Goal: Communication & Community: Answer question/provide support

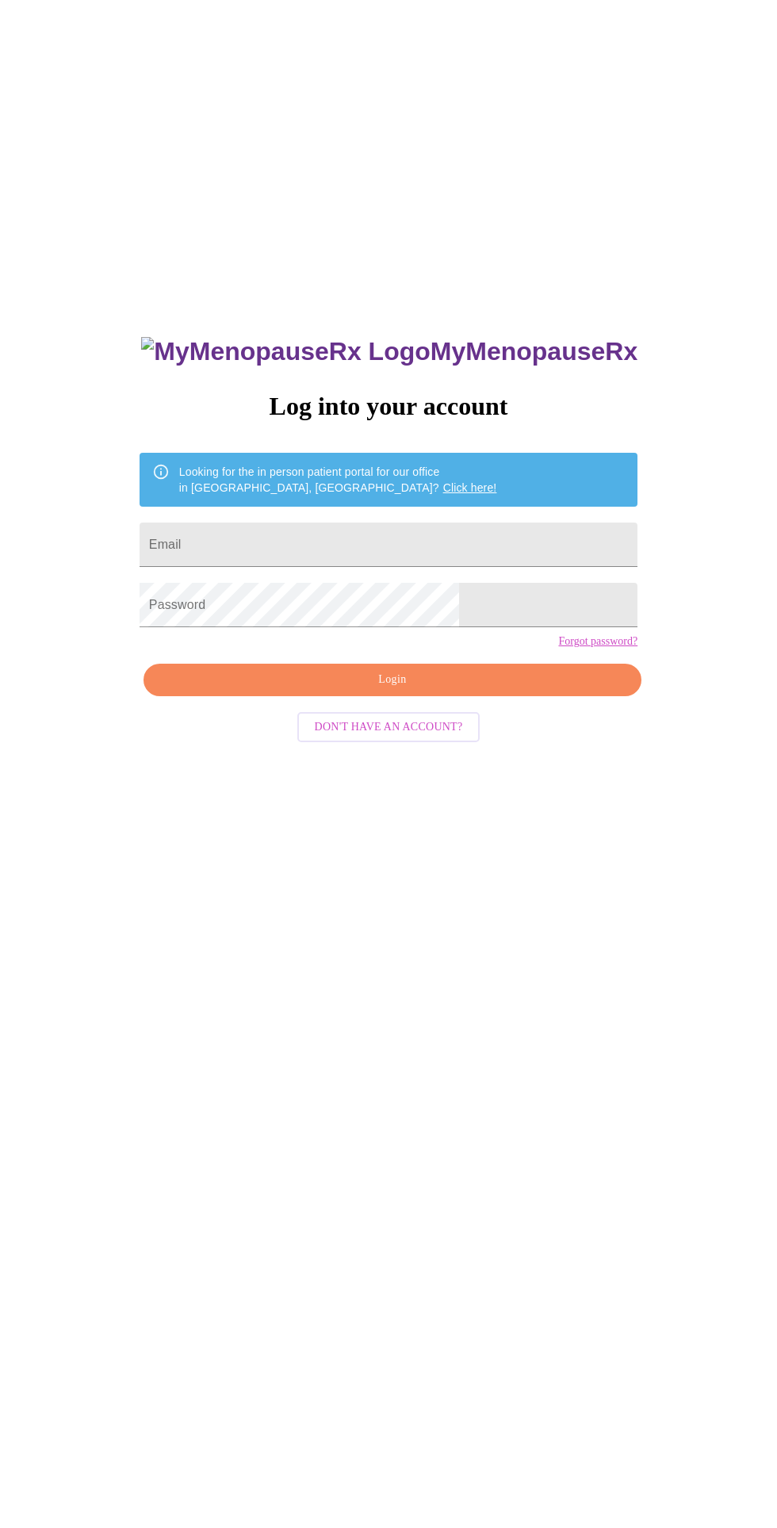
click at [484, 565] on input "Email" at bounding box center [389, 545] width 498 height 44
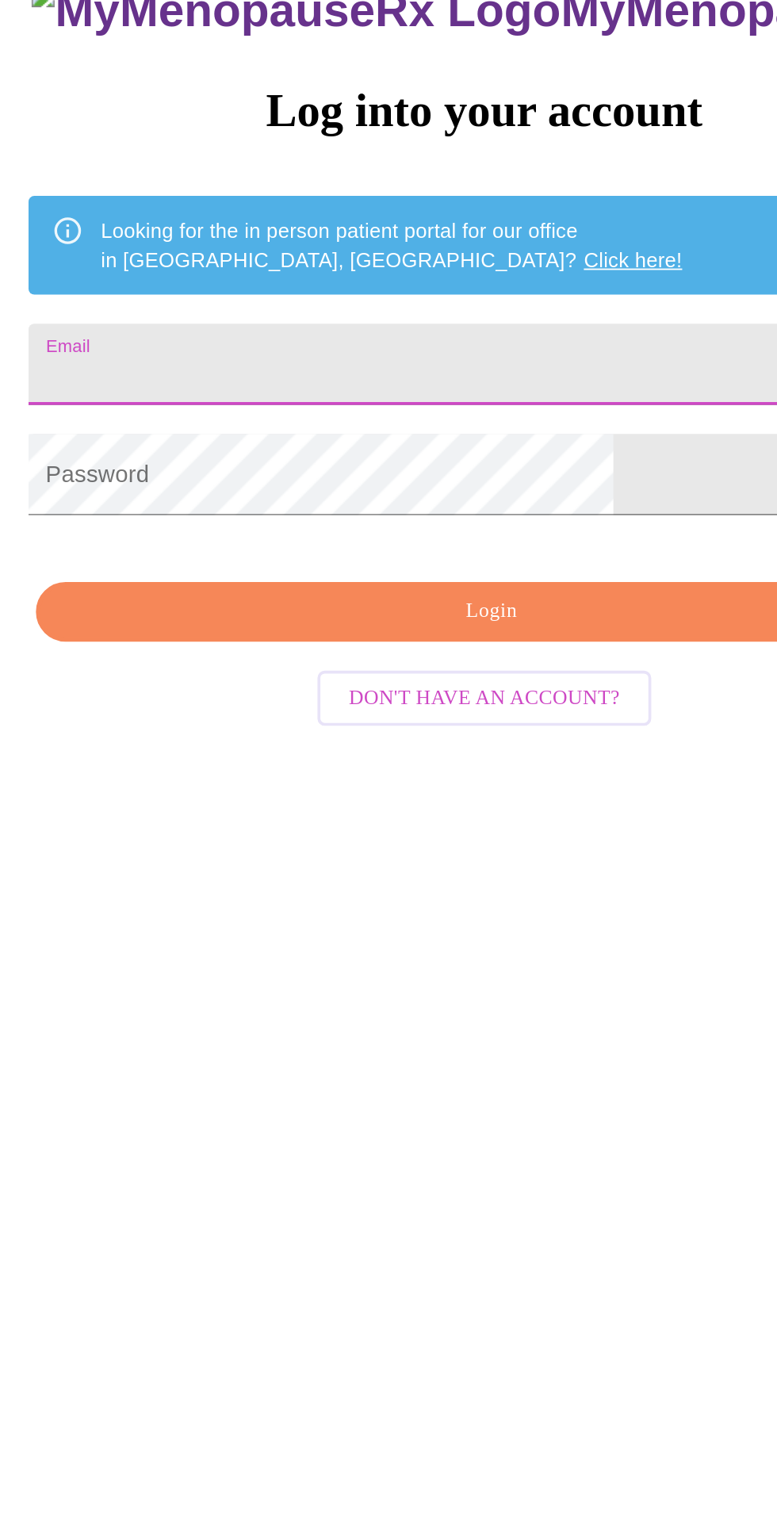
type input "[EMAIL_ADDRESS][DOMAIN_NAME]"
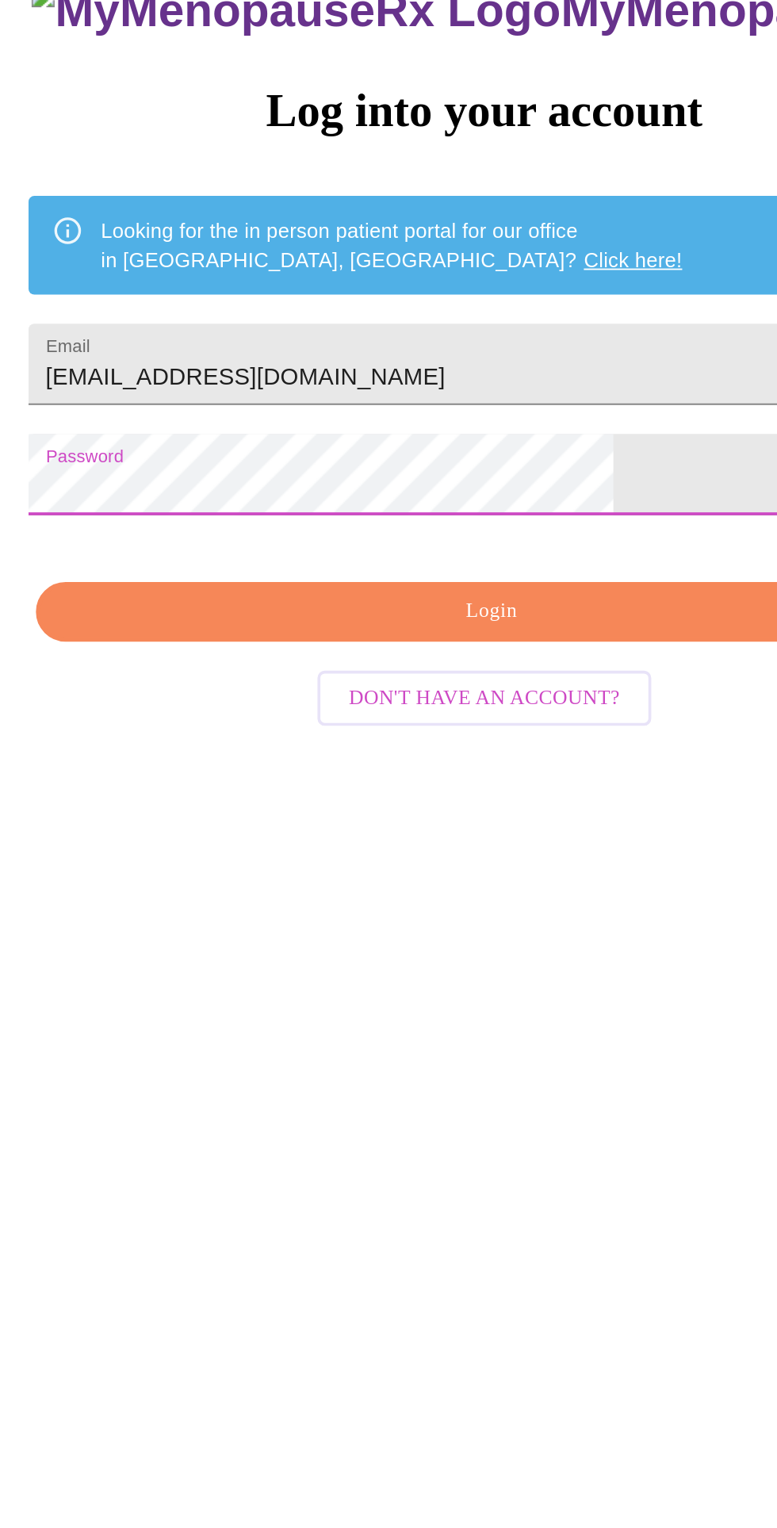
click at [389, 690] on span "Login" at bounding box center [392, 680] width 461 height 20
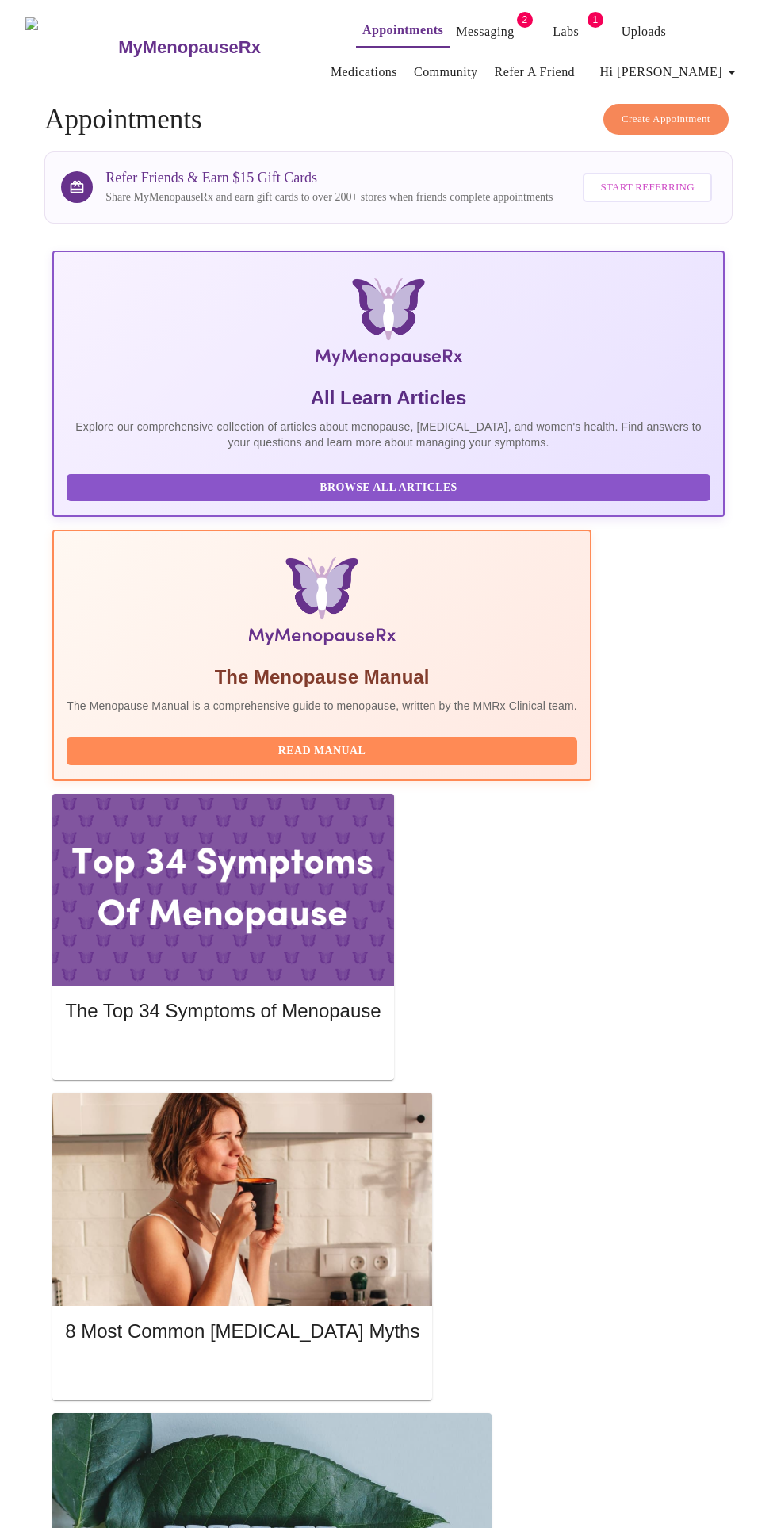
click at [469, 25] on link "Messaging" at bounding box center [485, 32] width 58 height 22
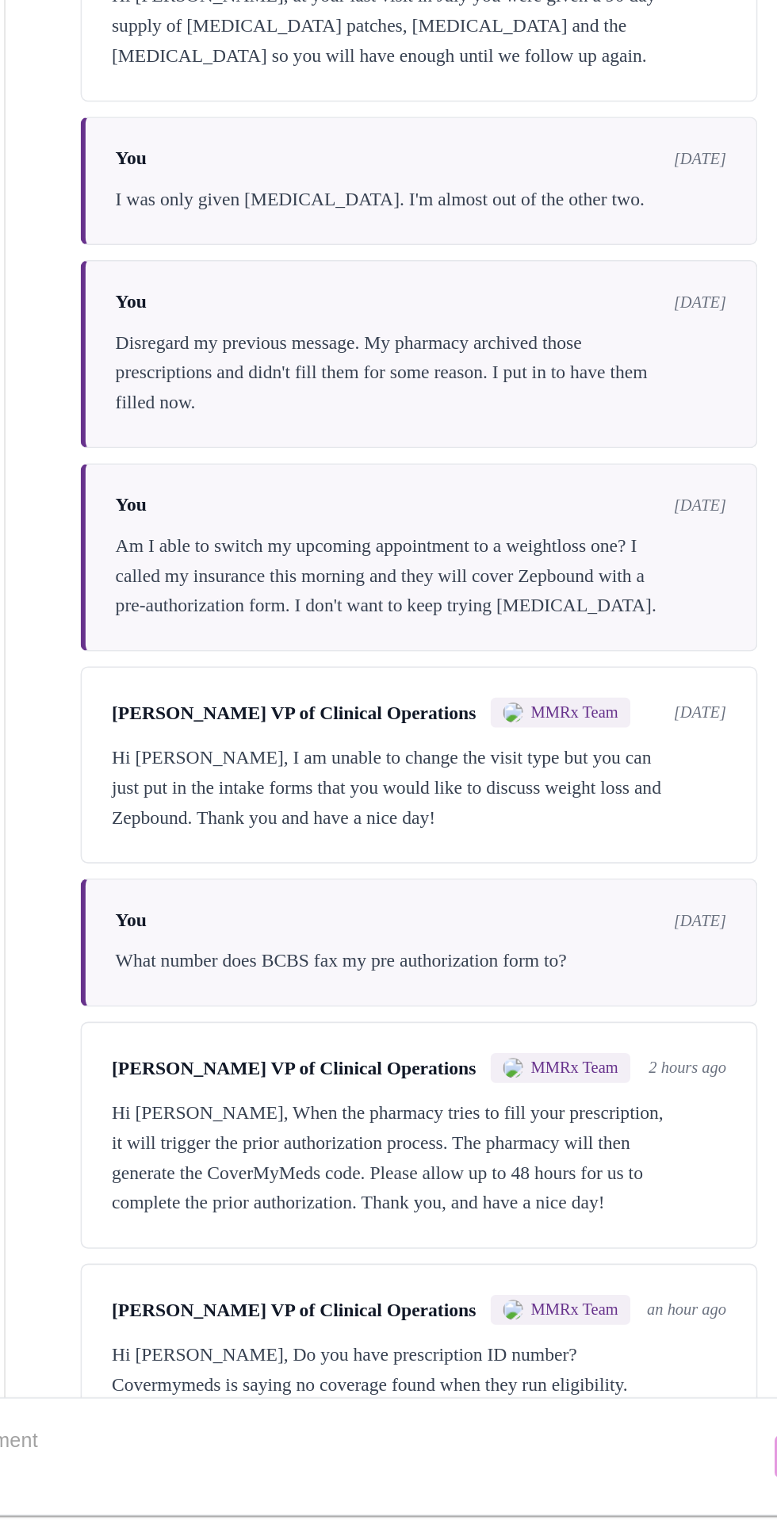
scroll to position [79, 0]
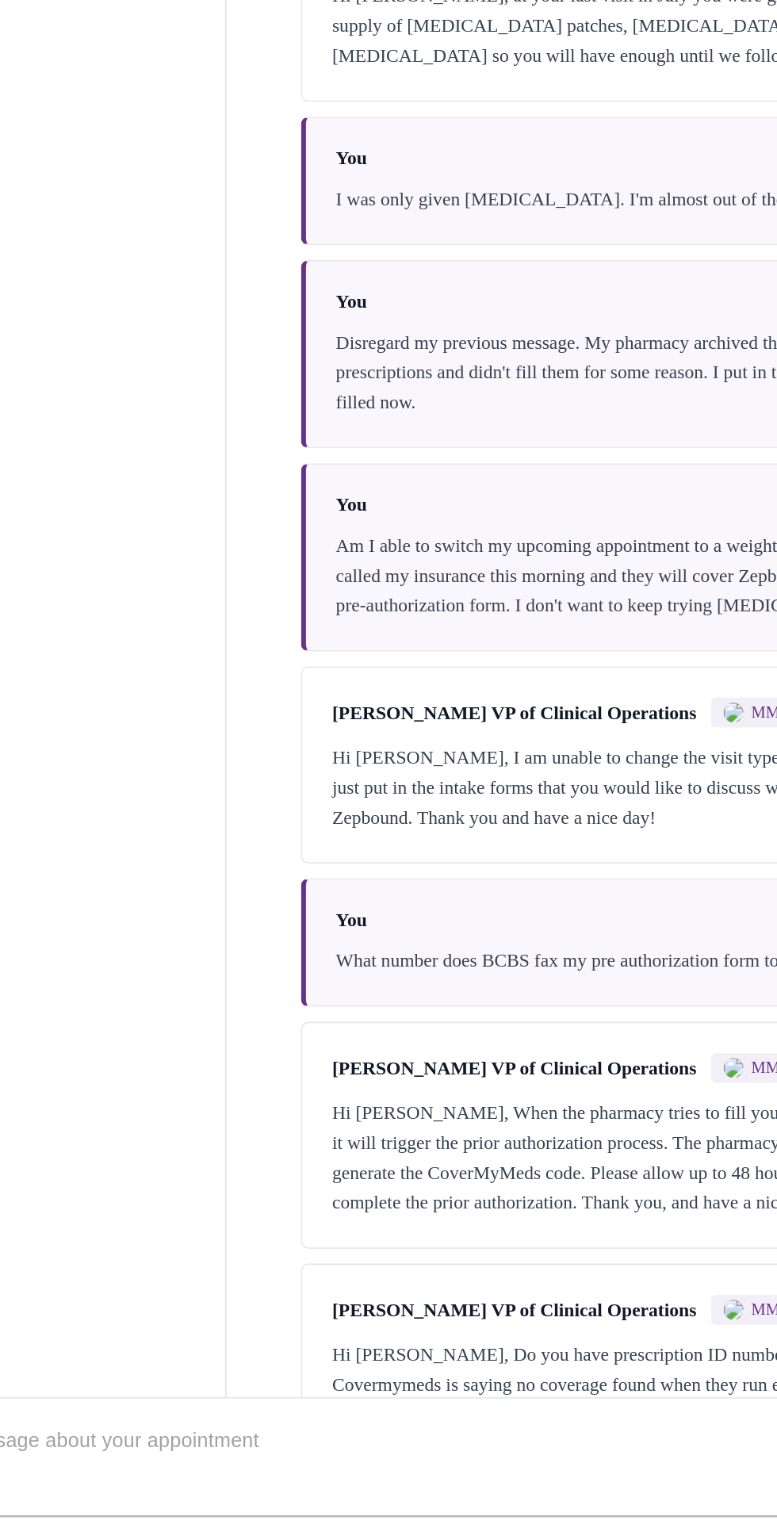
click at [297, 1457] on textarea "Send a message about your appointment" at bounding box center [379, 1482] width 701 height 51
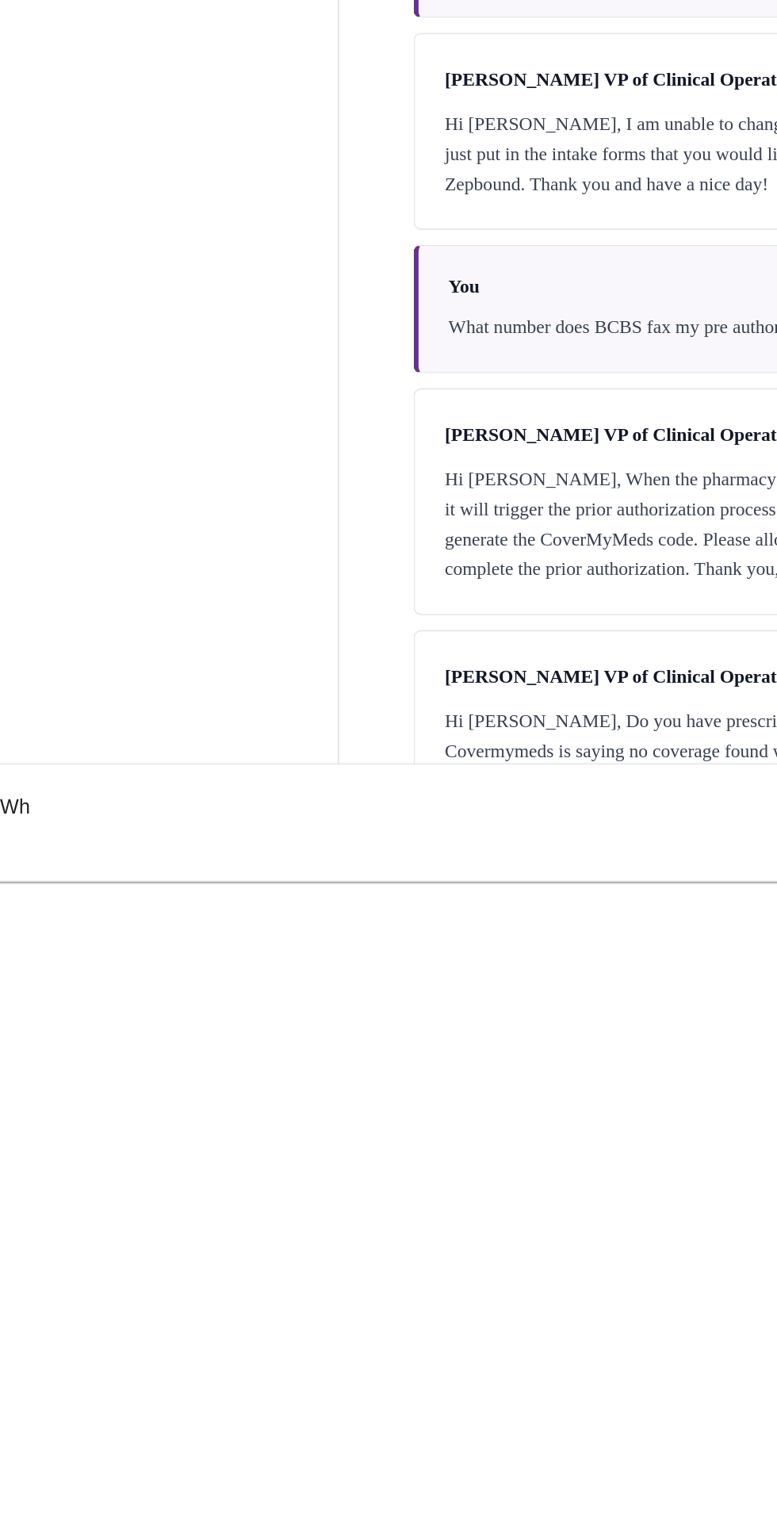
type textarea "W"
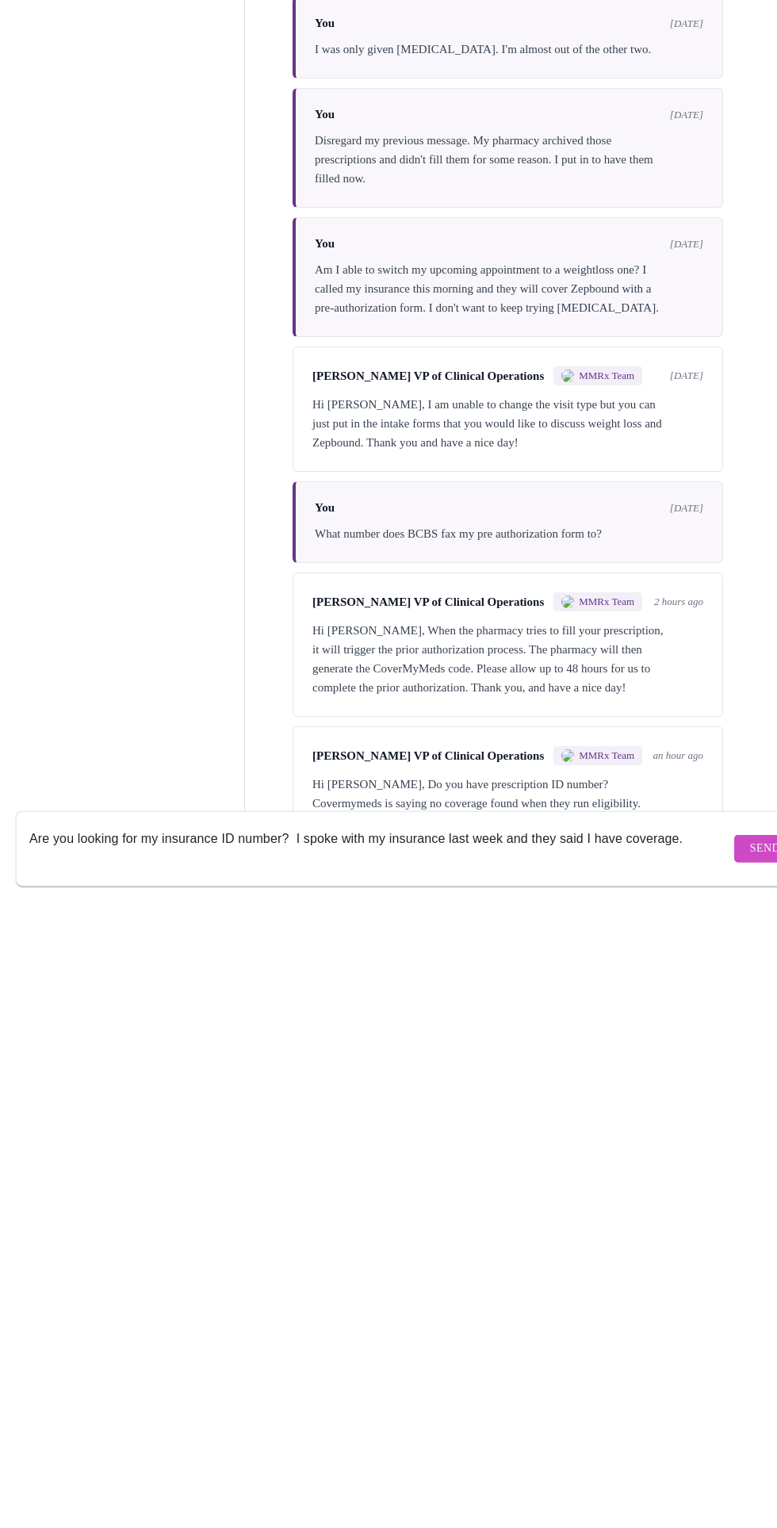
type textarea "Are you looking for my insurance ID number? I spoke with my insurance last week…"
click at [750, 1473] on span "Send" at bounding box center [765, 1483] width 30 height 20
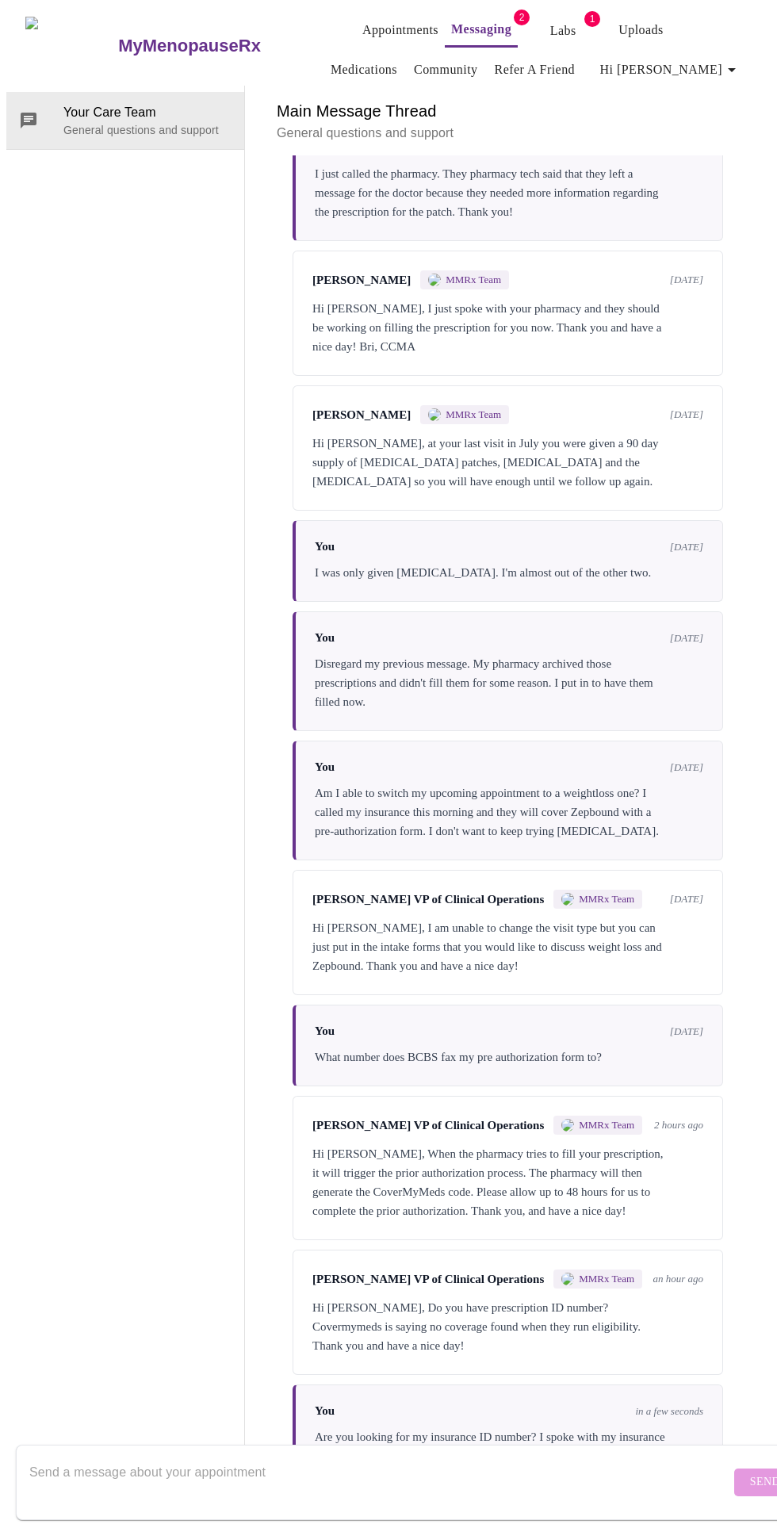
scroll to position [0, 0]
click at [451, 22] on link "Messaging" at bounding box center [481, 29] width 60 height 22
